Goal: Find specific page/section

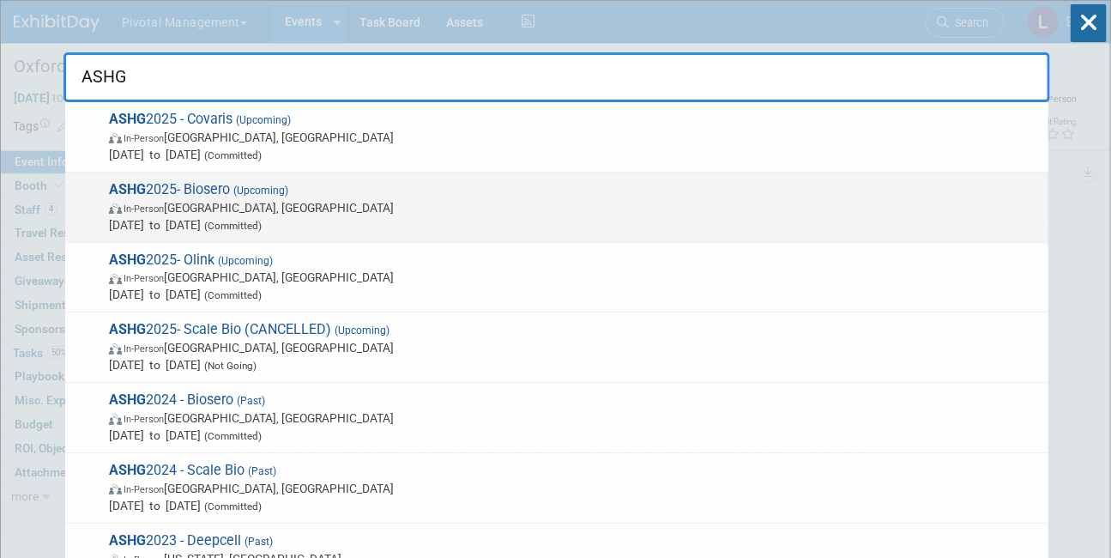
type input "ASHG"
click at [293, 196] on span "ASHG 2025- Biosero (Upcoming) In-Person [GEOGRAPHIC_DATA], [GEOGRAPHIC_DATA] [D…" at bounding box center [572, 207] width 936 height 52
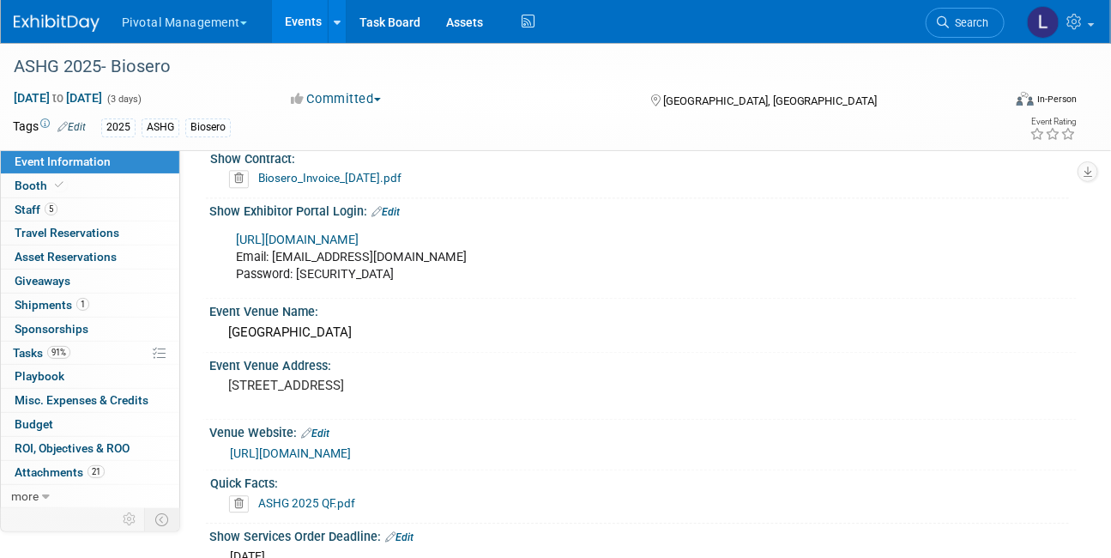
scroll to position [1464, 0]
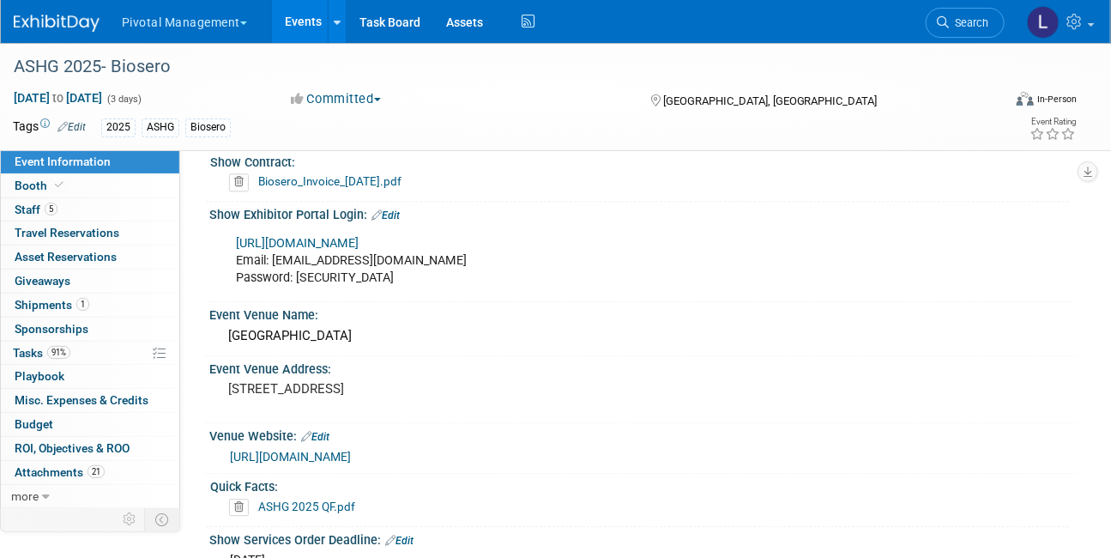
click at [359, 236] on link "https://ashg25.exh.mapyourshow.com/7_0/main/default" at bounding box center [297, 243] width 123 height 15
click at [51, 179] on span "Booth" at bounding box center [41, 186] width 52 height 14
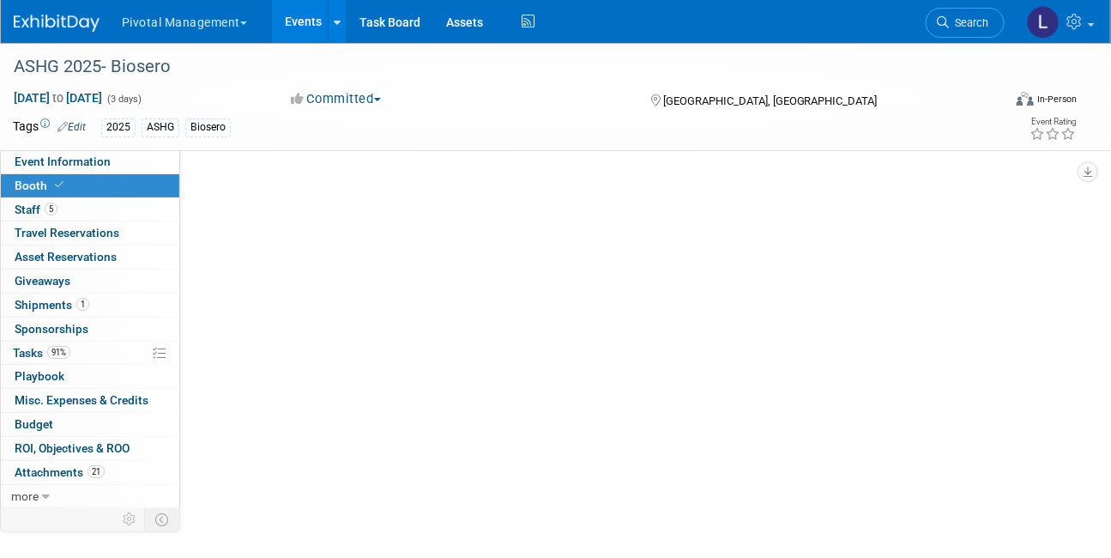
scroll to position [0, 0]
select select "Yes"
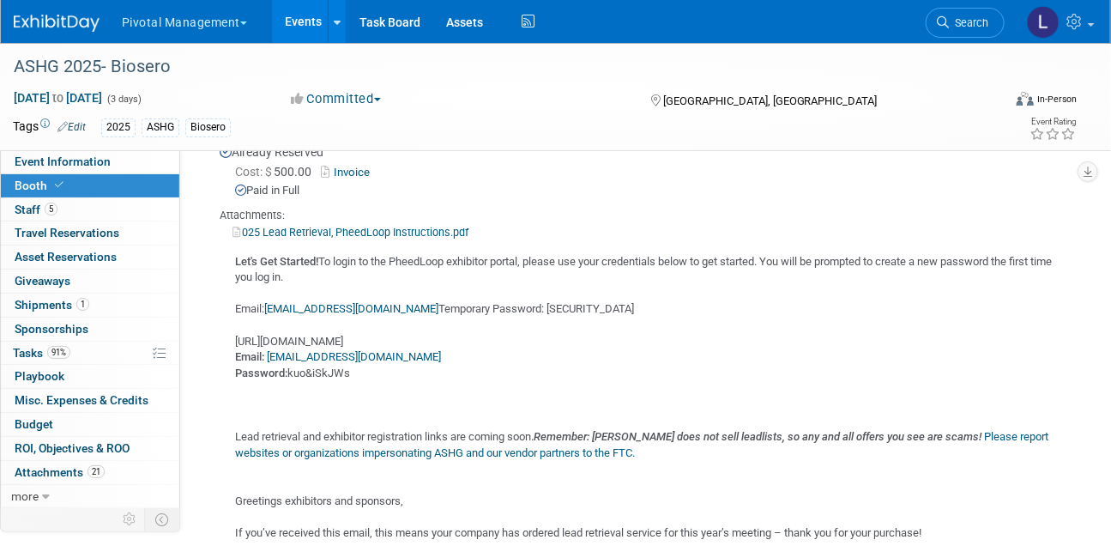
scroll to position [2231, 0]
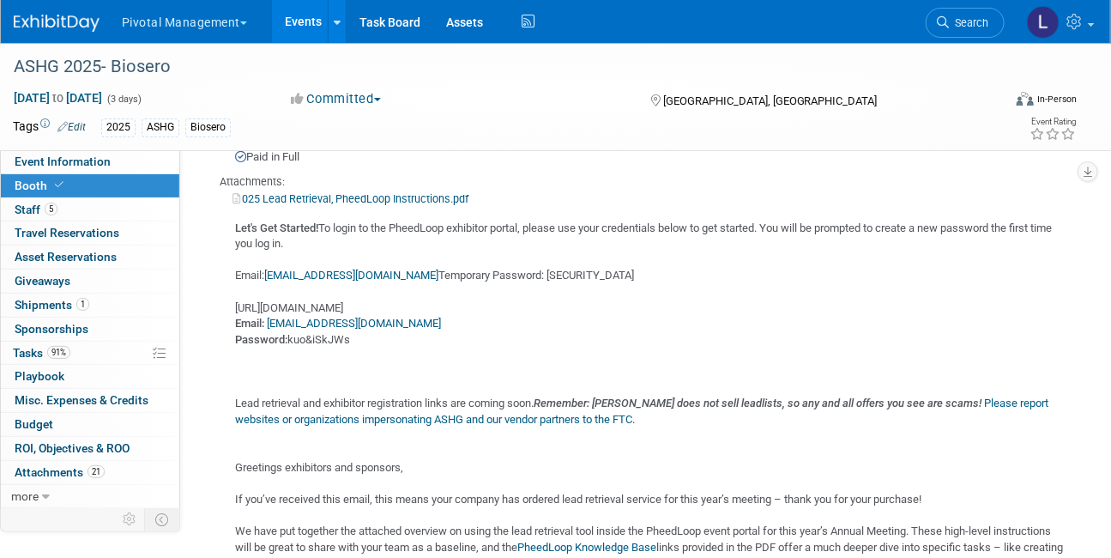
click at [360, 192] on link "025 Lead Retrieval, PheedLoop Instructions.pdf" at bounding box center [351, 198] width 236 height 13
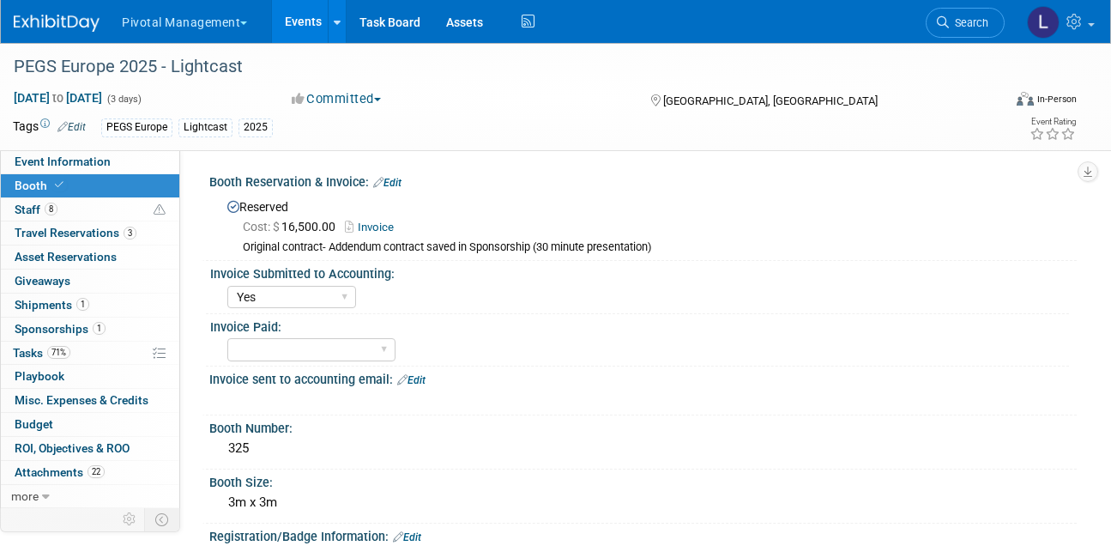
select select "Yes"
